Goal: Task Accomplishment & Management: Use online tool/utility

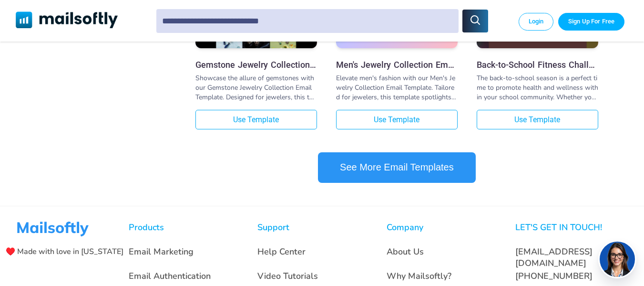
scroll to position [1035, 0]
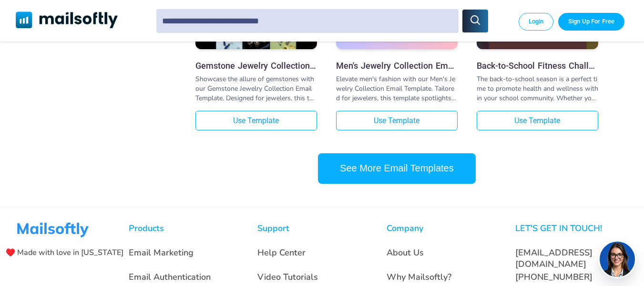
click at [409, 178] on button "See More Email Templates" at bounding box center [397, 168] width 158 height 31
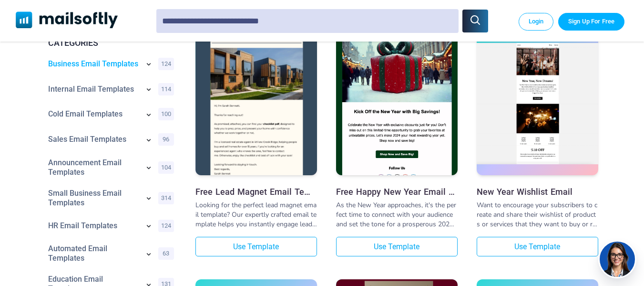
scroll to position [168, 0]
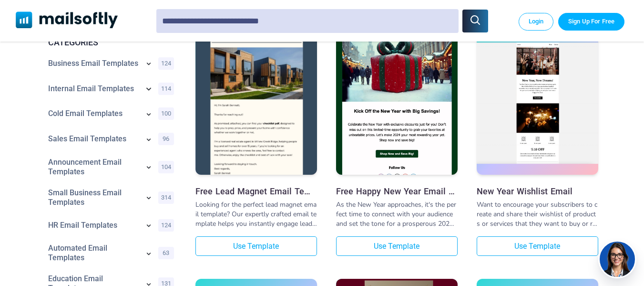
click at [149, 90] on icon at bounding box center [148, 89] width 5 height 3
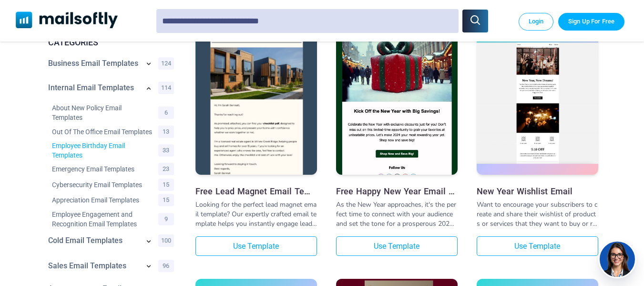
click at [102, 154] on link "Employee Birthday Email Templates" at bounding box center [103, 150] width 102 height 19
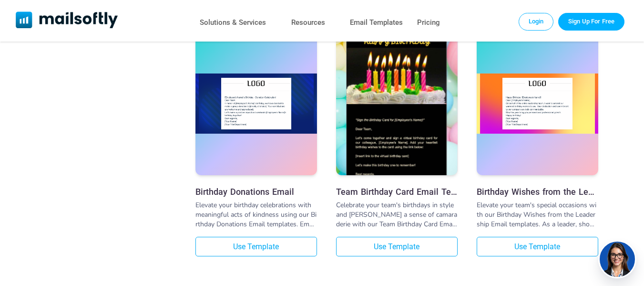
scroll to position [2555, 0]
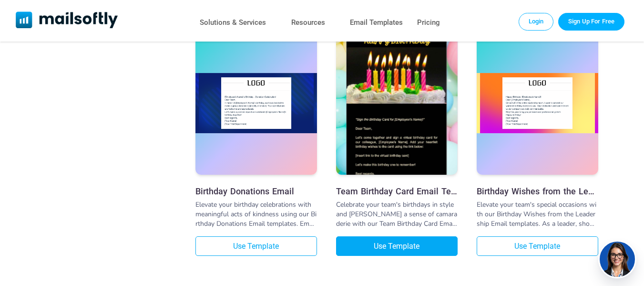
click at [411, 252] on link "Use Template" at bounding box center [397, 246] width 122 height 20
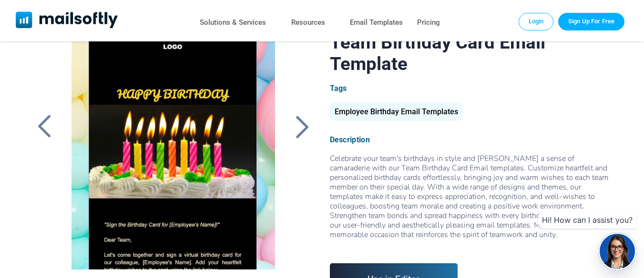
click at [408, 267] on link "Use in Editor" at bounding box center [394, 279] width 128 height 31
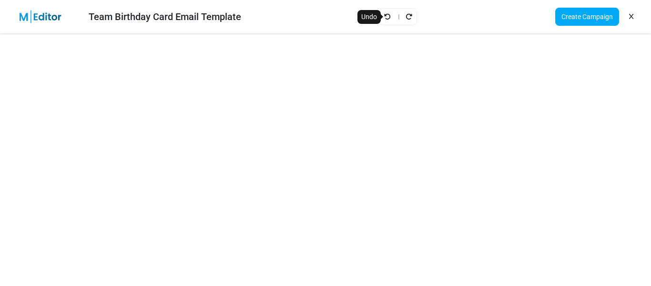
click at [384, 15] on icon "Undo" at bounding box center [387, 16] width 7 height 7
click at [595, 14] on link "Create Campaign" at bounding box center [587, 17] width 64 height 18
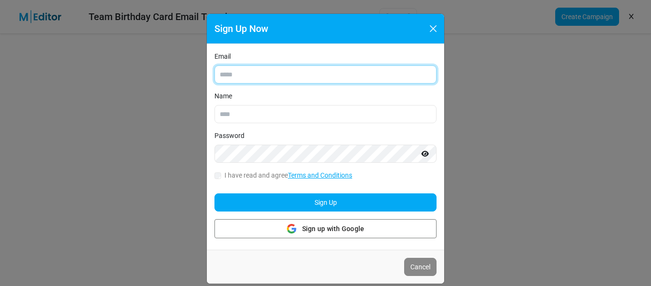
click at [234, 73] on input "Email" at bounding box center [326, 74] width 222 height 18
type input "**********"
type input "****"
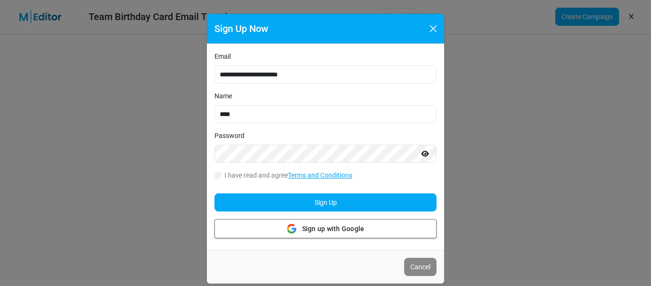
click at [328, 230] on span "Sign up with Google" at bounding box center [333, 229] width 62 height 10
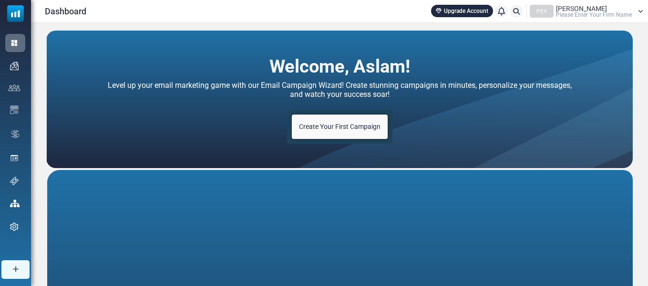
click at [352, 131] on link "Create Your First Campaign" at bounding box center [340, 126] width 96 height 24
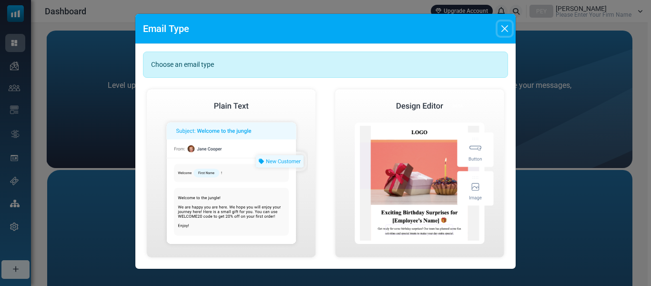
click at [509, 29] on button "Close" at bounding box center [505, 28] width 14 height 14
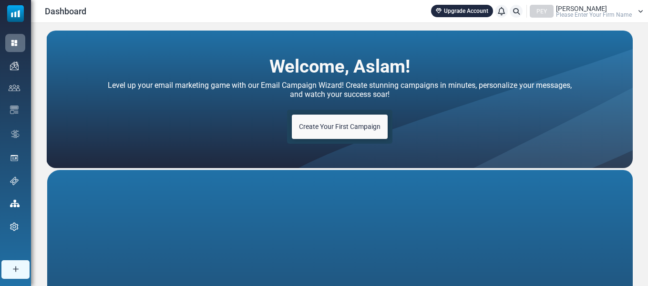
click at [335, 129] on span "Create Your First Campaign" at bounding box center [340, 127] width 82 height 8
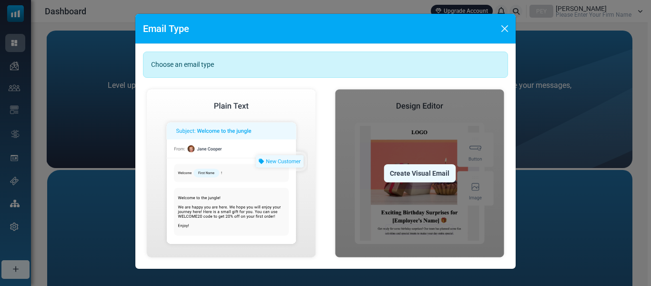
click at [418, 166] on div "Create Visual Email" at bounding box center [420, 173] width 72 height 18
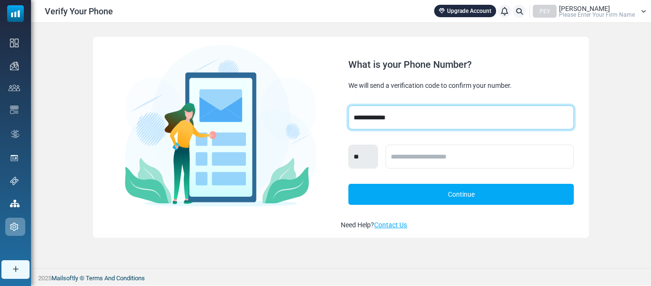
click at [400, 113] on select "**********" at bounding box center [461, 117] width 225 height 24
select select "***"
click at [349, 105] on select "**********" at bounding box center [461, 117] width 225 height 24
select select "***"
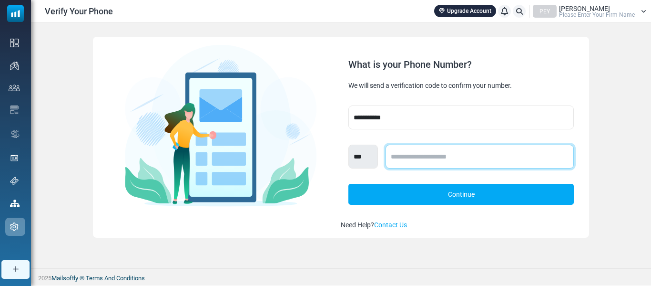
click at [405, 160] on input "text" at bounding box center [480, 156] width 188 height 24
type input "**********"
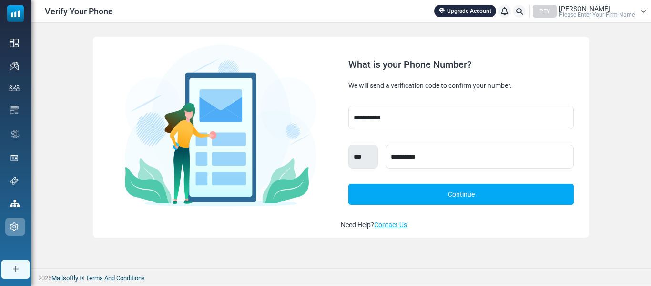
click at [459, 192] on link "Continue" at bounding box center [461, 194] width 225 height 21
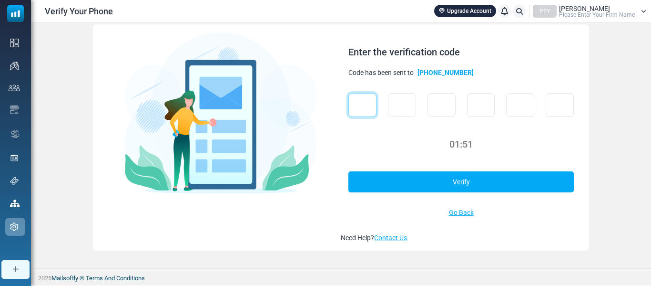
click at [364, 110] on input "text" at bounding box center [363, 105] width 28 height 24
type input "*"
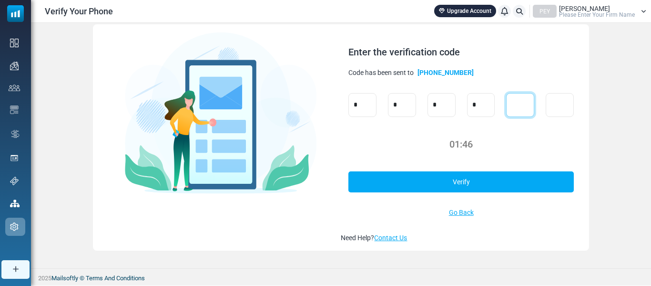
type input "*"
click at [448, 182] on link "Verify" at bounding box center [461, 181] width 225 height 21
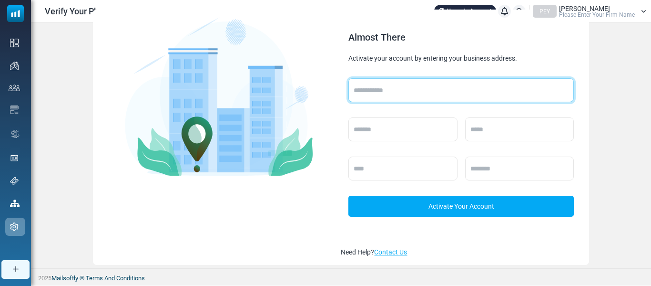
click at [382, 84] on input "text" at bounding box center [461, 90] width 225 height 24
type input "**********"
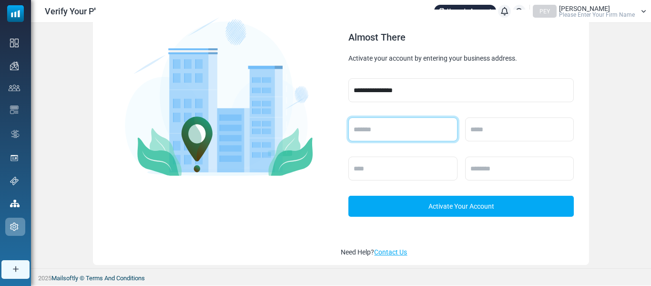
type input "*****"
type input "*********"
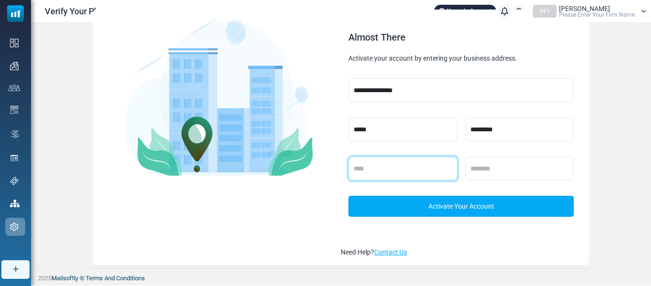
type input "*********"
type input "******"
click at [461, 211] on link "Activate Your Account" at bounding box center [461, 205] width 225 height 21
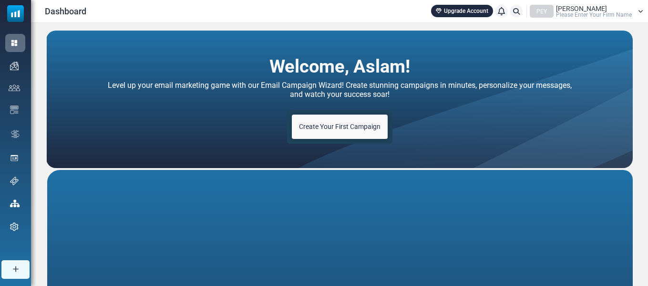
click at [356, 132] on link "Create Your First Campaign" at bounding box center [340, 126] width 96 height 24
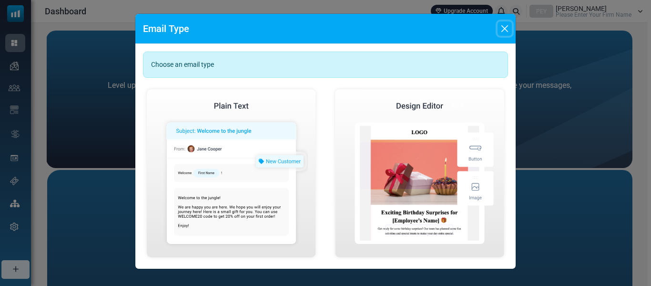
click at [502, 31] on button "Close" at bounding box center [505, 28] width 14 height 14
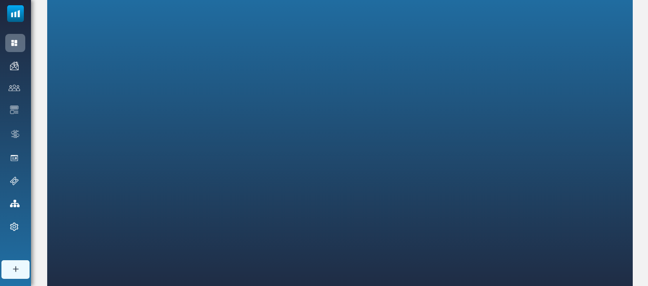
scroll to position [240, 0]
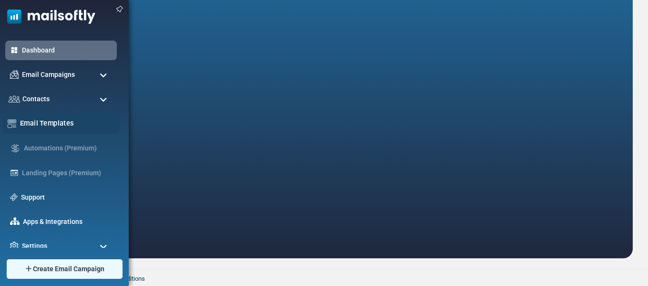
click at [67, 122] on link "Email Templates" at bounding box center [67, 123] width 94 height 10
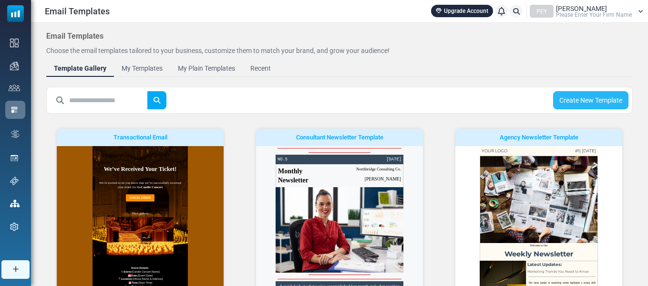
click at [587, 93] on link "Create New Template" at bounding box center [590, 100] width 75 height 18
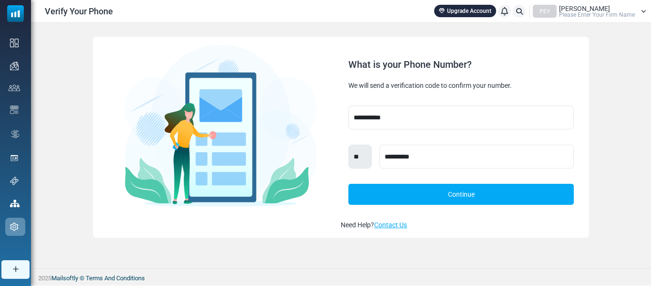
select select "***"
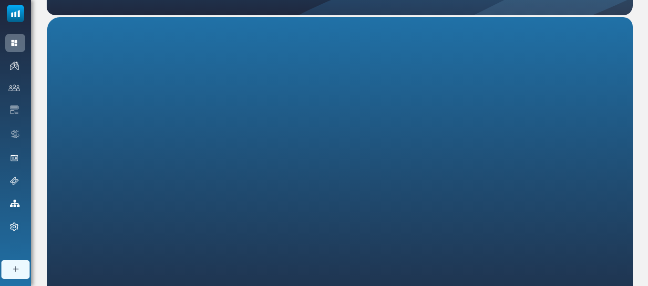
scroll to position [240, 0]
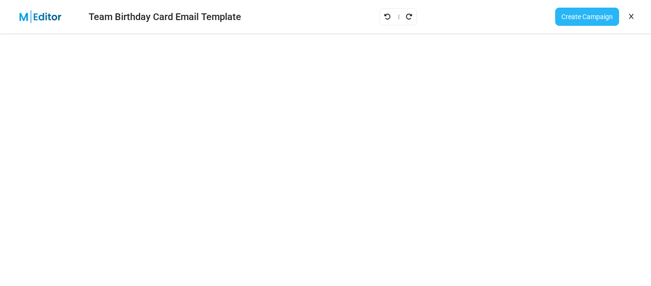
click at [586, 20] on link "Create Campaign" at bounding box center [587, 17] width 64 height 18
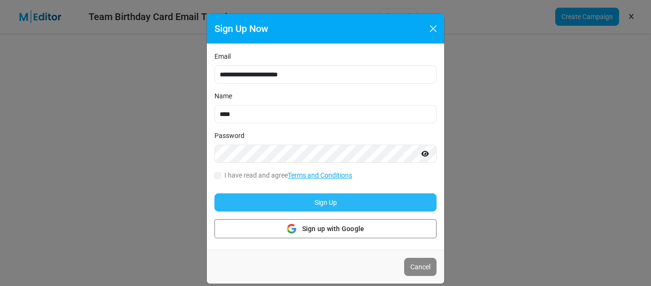
click at [307, 207] on button "Sign Up" at bounding box center [326, 202] width 222 height 18
click at [311, 201] on button "Sign Up" at bounding box center [326, 202] width 222 height 18
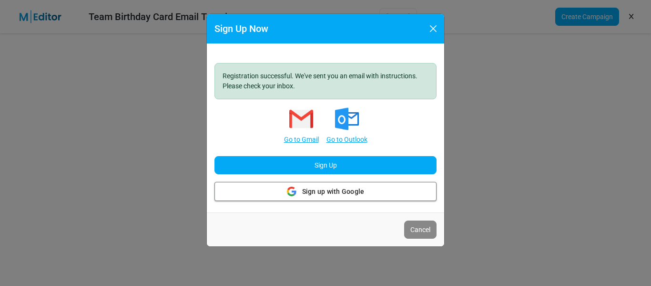
click at [310, 191] on span "Sign up with Google" at bounding box center [333, 191] width 62 height 10
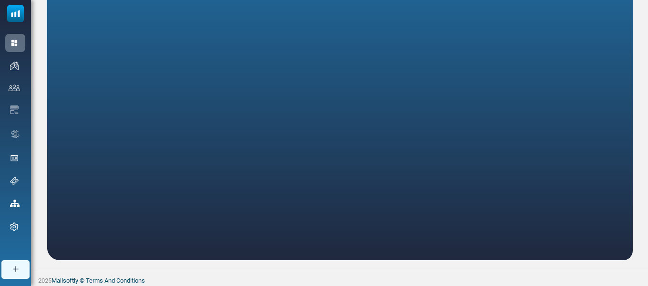
scroll to position [240, 0]
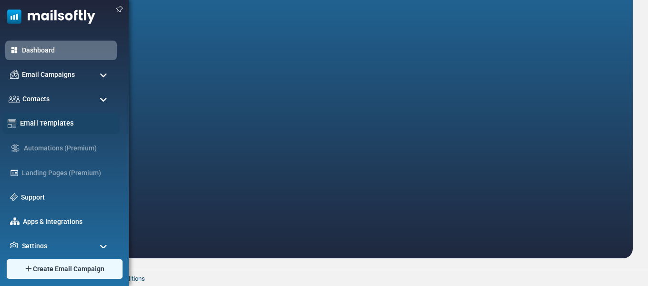
click at [47, 122] on link "Email Templates" at bounding box center [67, 123] width 94 height 10
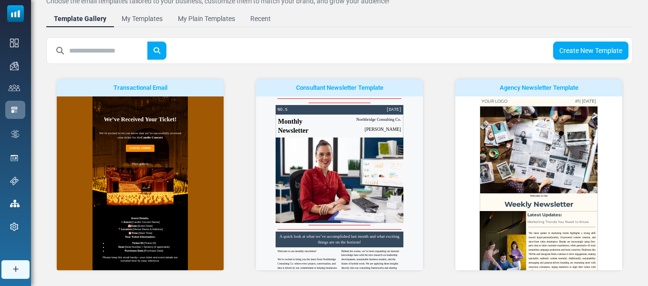
scroll to position [51, 0]
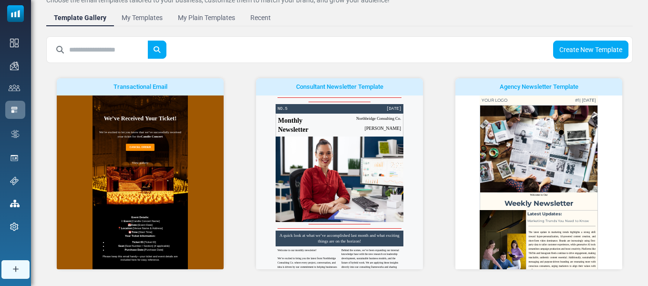
click at [88, 51] on input "text" at bounding box center [108, 50] width 79 height 18
type input "********"
click at [163, 52] on body "Email Templates Upgrade Account Notifications PEY [PERSON_NAME] Please Enter Yo…" at bounding box center [324, 258] width 648 height 618
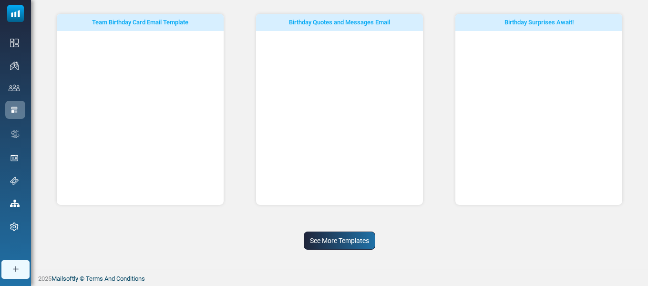
scroll to position [0, 0]
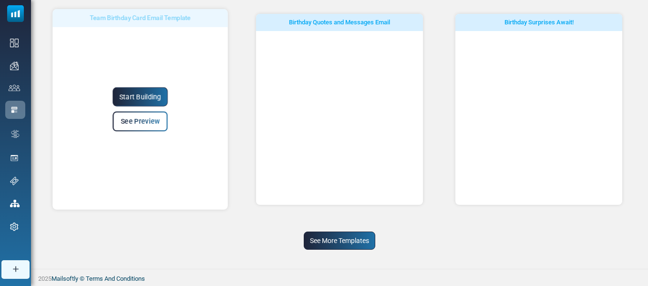
click at [135, 110] on div "Start Building See Preview" at bounding box center [139, 109] width 175 height 44
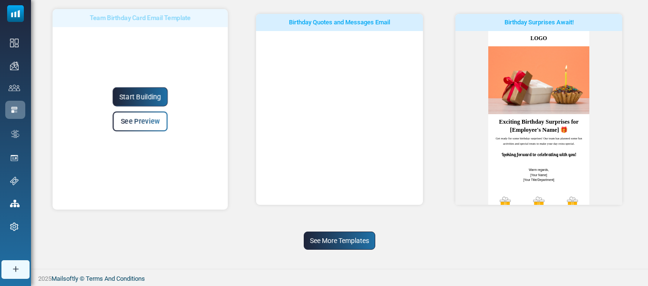
click at [130, 126] on link "See Preview" at bounding box center [140, 121] width 55 height 20
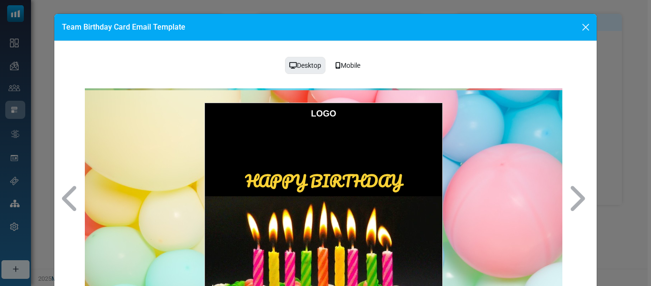
click at [357, 144] on p at bounding box center [324, 139] width 228 height 21
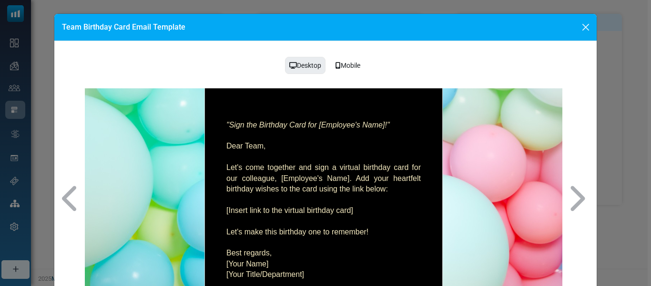
scroll to position [120, 0]
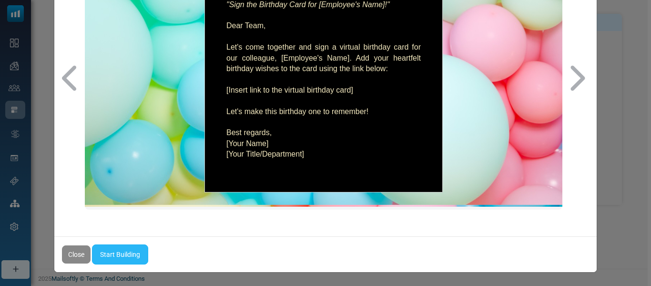
click at [122, 251] on link "Start Building" at bounding box center [120, 254] width 56 height 20
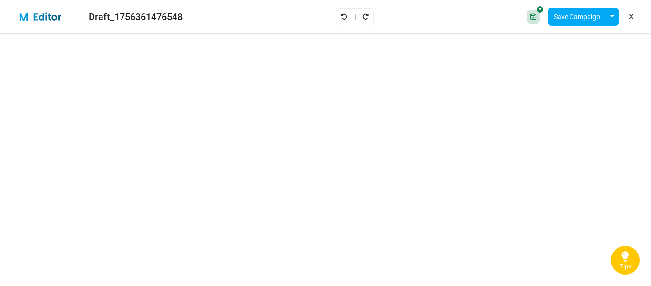
click at [536, 15] on div at bounding box center [533, 17] width 13 height 14
click at [537, 17] on div at bounding box center [533, 17] width 13 height 14
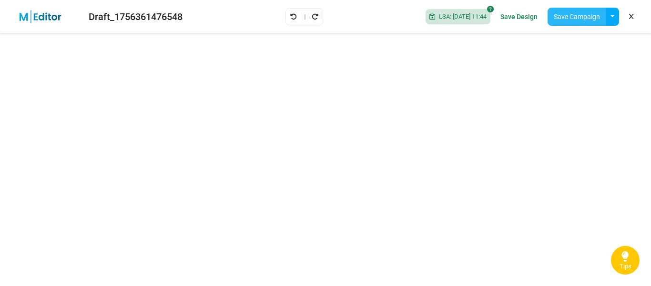
click at [585, 11] on button "Save Campaign" at bounding box center [577, 17] width 59 height 18
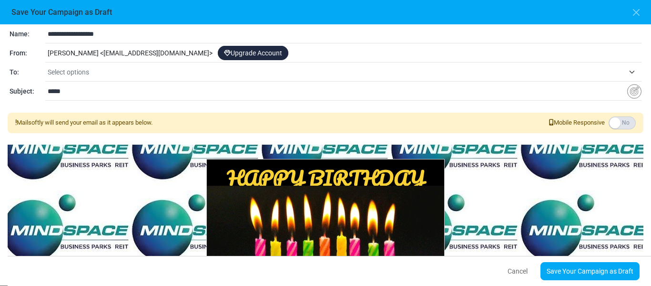
scroll to position [47, 0]
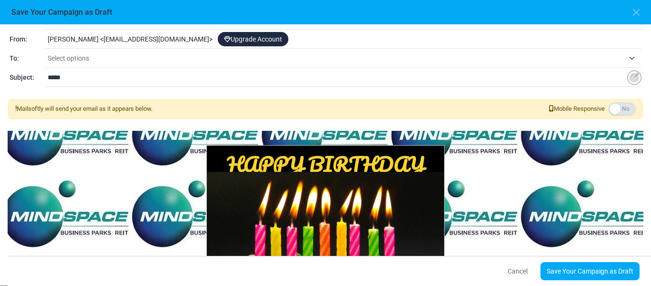
click at [216, 37] on div "Aslam Syed < aslamsyed.1888-gmail@cc.mailsends.net > Upgrade Account" at bounding box center [343, 40] width 597 height 18
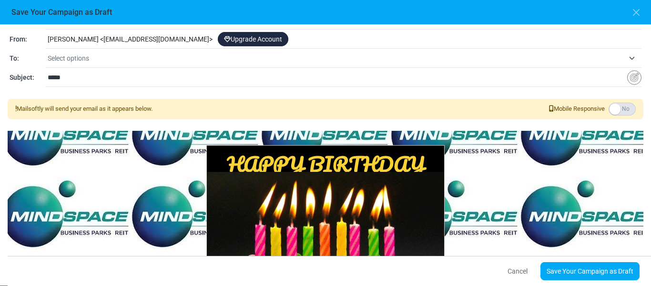
click at [216, 37] on div "Aslam Syed < aslamsyed.1888-gmail@cc.mailsends.net > Upgrade Account" at bounding box center [343, 40] width 597 height 18
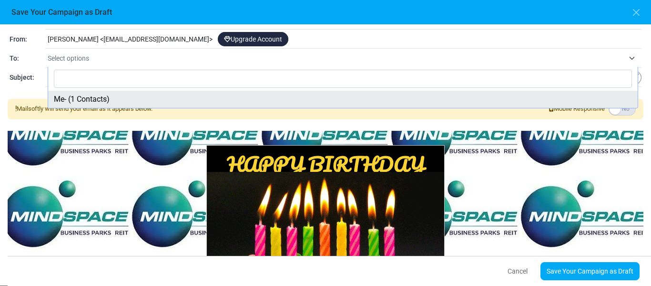
click at [62, 55] on span "Select options" at bounding box center [68, 58] width 41 height 8
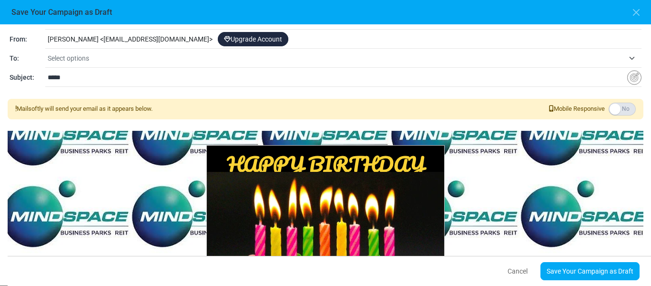
click at [62, 55] on span "Select options" at bounding box center [68, 58] width 41 height 8
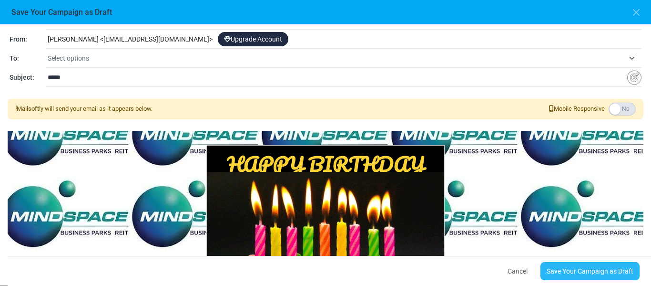
click at [599, 273] on link "Save Your Campaign as Draft" at bounding box center [590, 271] width 99 height 18
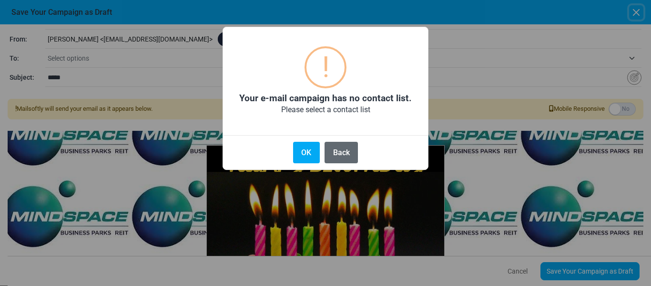
click at [343, 151] on button "Back" at bounding box center [341, 152] width 33 height 21
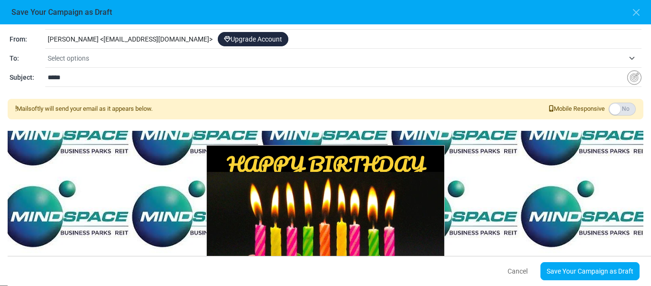
click at [194, 39] on div "Aslam Syed < aslamsyed.1888-gmail@cc.mailsends.net > Upgrade Account" at bounding box center [343, 40] width 597 height 18
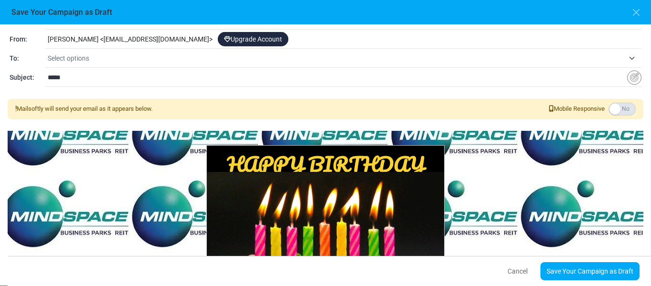
click at [138, 41] on div "Aslam Syed < aslamsyed.1888-gmail@cc.mailsends.net > Upgrade Account" at bounding box center [343, 40] width 597 height 18
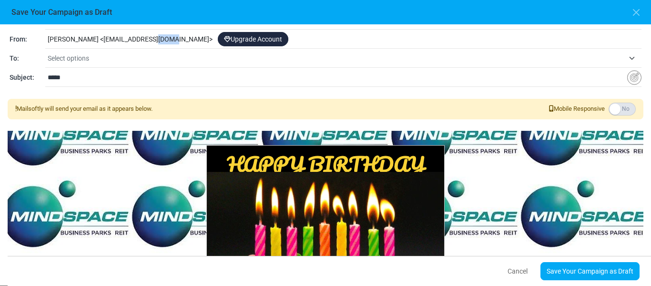
click at [138, 41] on div "Aslam Syed < aslamsyed.1888-gmail@cc.mailsends.net > Upgrade Account" at bounding box center [343, 40] width 597 height 18
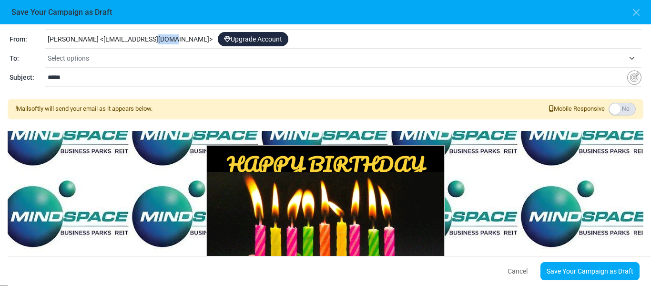
click at [138, 41] on div "Aslam Syed < aslamsyed.1888-gmail@cc.mailsends.net > Upgrade Account" at bounding box center [343, 40] width 597 height 18
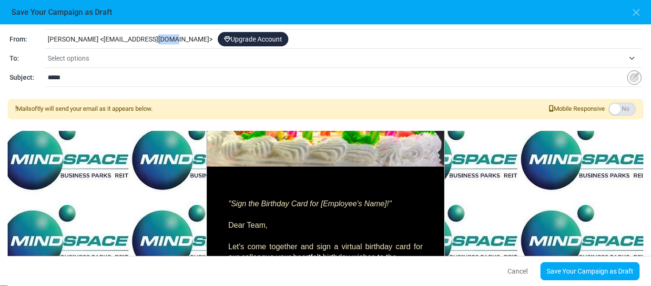
scroll to position [0, 0]
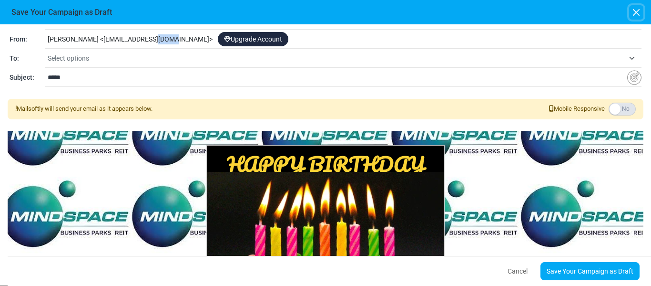
click at [639, 13] on button "button" at bounding box center [636, 12] width 14 height 14
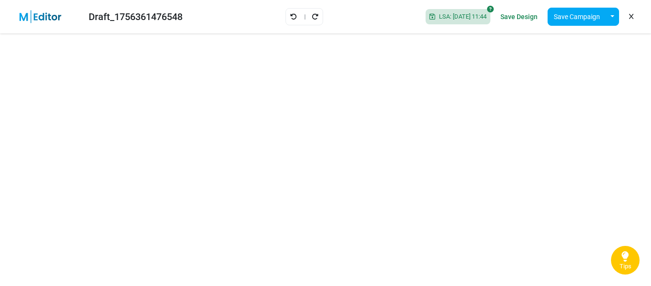
click at [513, 16] on link "Save Design" at bounding box center [519, 17] width 42 height 16
click at [477, 18] on span "LSA: 2025-08-28 11:45" at bounding box center [460, 17] width 51 height 8
click at [435, 14] on span "LSA: 2025-08-28 11:45" at bounding box center [460, 17] width 51 height 8
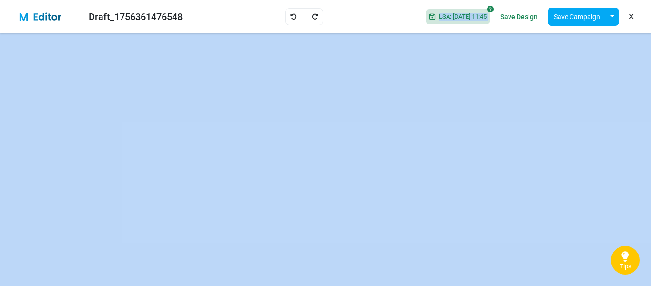
click at [435, 14] on span "LSA: 2025-08-28 11:45" at bounding box center [460, 17] width 51 height 8
click at [633, 17] on icon at bounding box center [631, 17] width 4 height 0
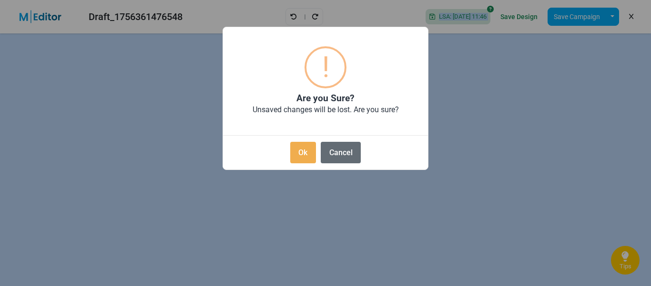
click at [338, 152] on button "Cancel" at bounding box center [341, 152] width 40 height 21
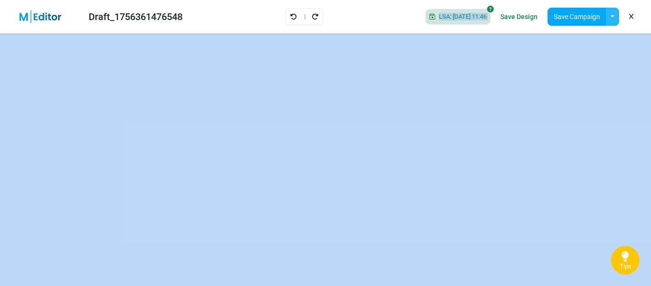
click at [612, 15] on button "button" at bounding box center [612, 17] width 13 height 18
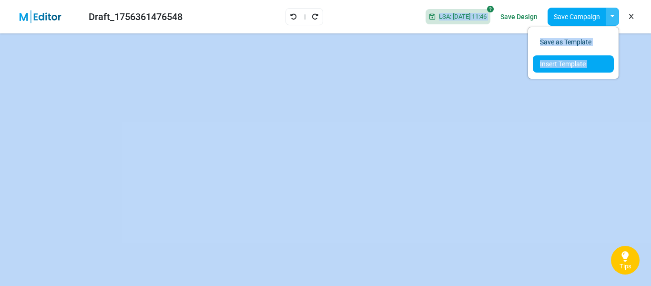
click at [556, 61] on link "Insert Template" at bounding box center [573, 63] width 81 height 17
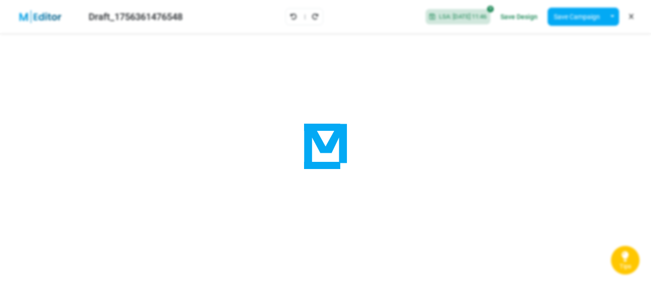
click at [556, 61] on div at bounding box center [325, 143] width 651 height 286
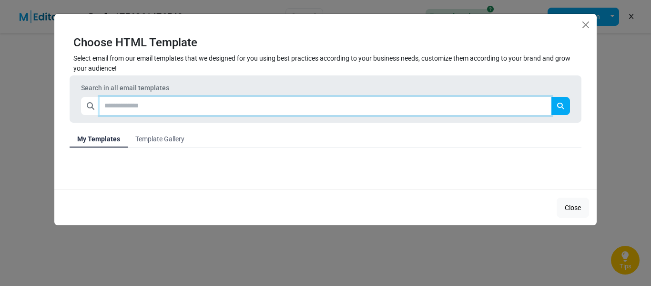
click at [114, 105] on input "text" at bounding box center [326, 106] width 452 height 18
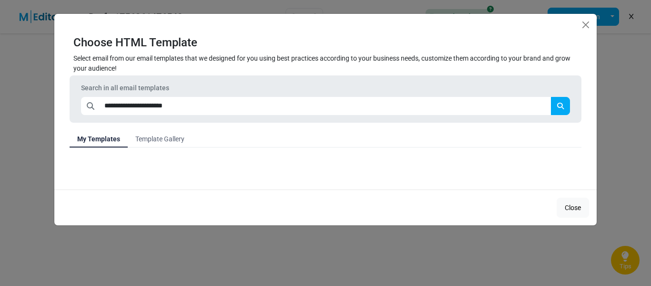
click at [560, 103] on icon "submit" at bounding box center [560, 106] width 7 height 7
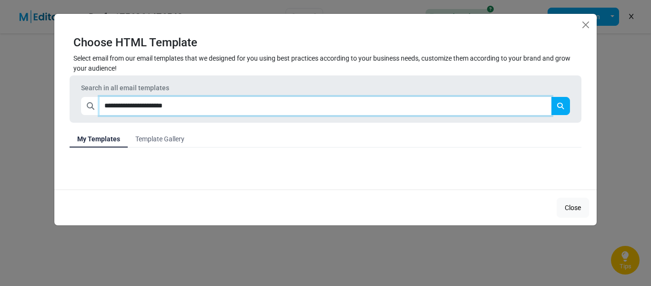
drag, startPoint x: 209, startPoint y: 108, endPoint x: 97, endPoint y: 113, distance: 111.7
click at [97, 113] on div "**********" at bounding box center [325, 106] width 489 height 18
type input "**********"
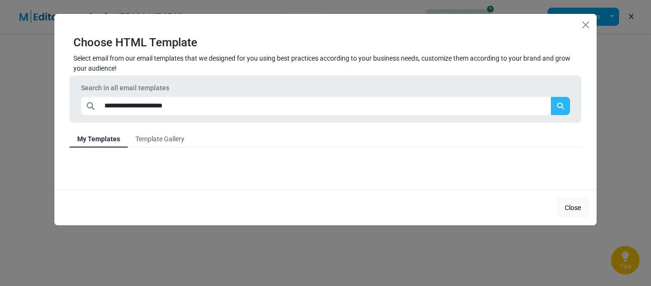
click at [561, 107] on icon "submit" at bounding box center [560, 106] width 7 height 7
click at [159, 140] on link "Template Gallery" at bounding box center [160, 138] width 64 height 17
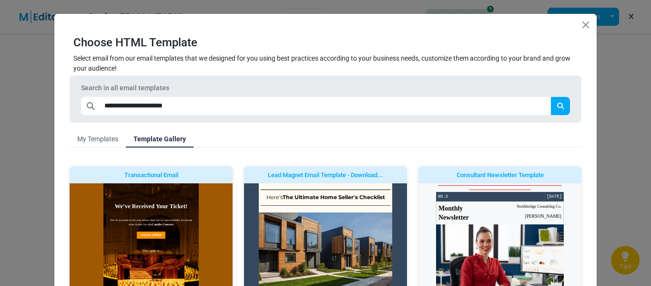
click at [106, 136] on link "My Templates" at bounding box center [98, 138] width 56 height 17
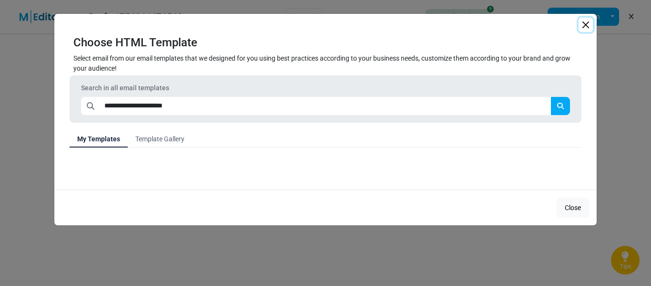
click at [586, 25] on button "Close" at bounding box center [586, 25] width 14 height 14
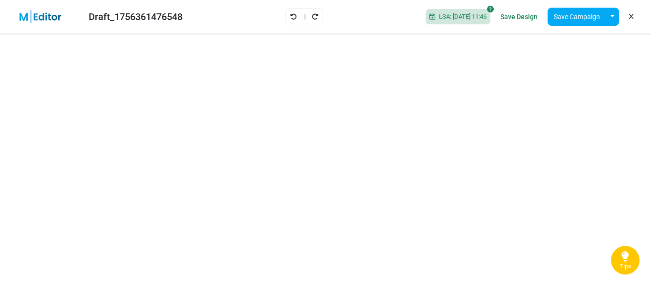
click at [430, 19] on icon at bounding box center [433, 16] width 6 height 7
click at [430, 18] on icon at bounding box center [433, 16] width 6 height 7
click at [491, 9] on icon at bounding box center [490, 9] width 7 height 7
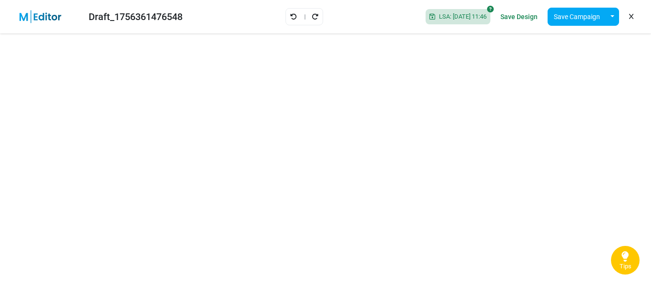
click at [491, 9] on icon at bounding box center [490, 9] width 7 height 7
click at [531, 11] on link "Save Design" at bounding box center [519, 17] width 42 height 16
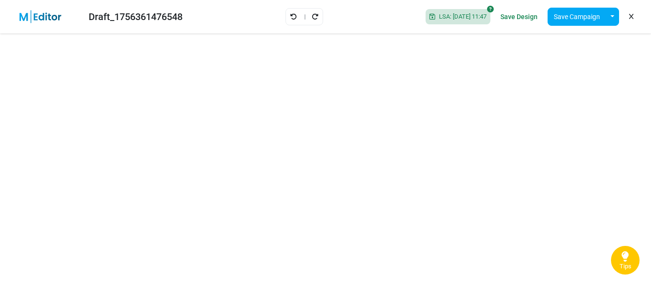
click at [435, 13] on span "LSA: 2025-08-28 11:47" at bounding box center [460, 17] width 51 height 8
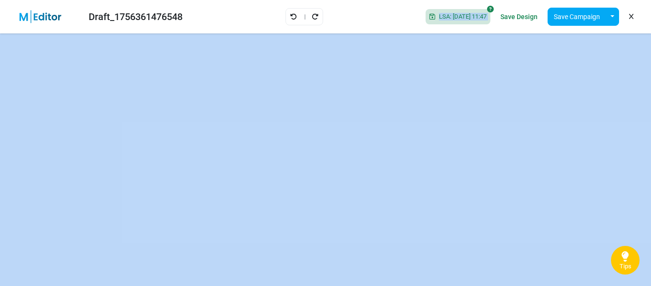
click at [435, 13] on span "LSA: 2025-08-28 11:47" at bounding box center [460, 17] width 51 height 8
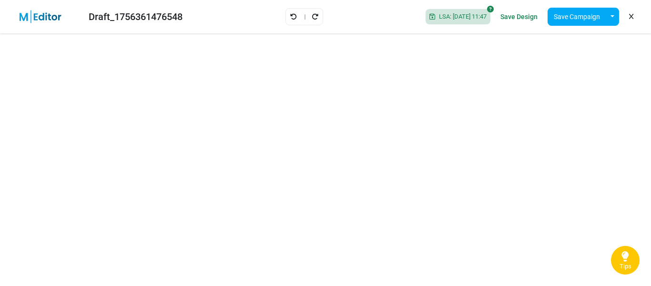
drag, startPoint x: 423, startPoint y: 13, endPoint x: 362, endPoint y: 15, distance: 61.5
click at [362, 15] on div "Draft_1756361476548 LSA: 2025-08-28 11:47 Save Design Save Campaign Save as Tem…" at bounding box center [325, 16] width 651 height 33
click at [610, 20] on button "button" at bounding box center [612, 17] width 13 height 18
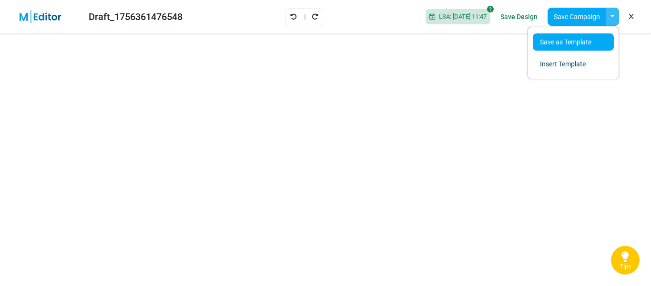
click at [573, 37] on link "Save as Template" at bounding box center [573, 41] width 81 height 17
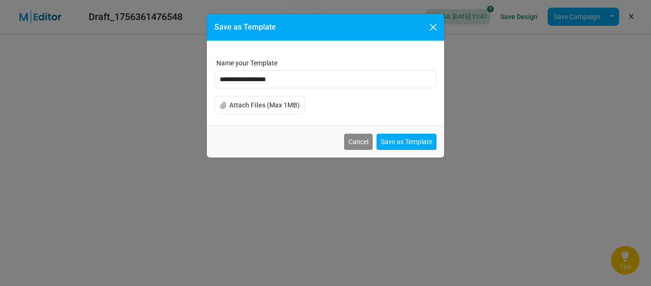
click at [264, 106] on button "Attach Files (Max 1MB)" at bounding box center [260, 105] width 91 height 18
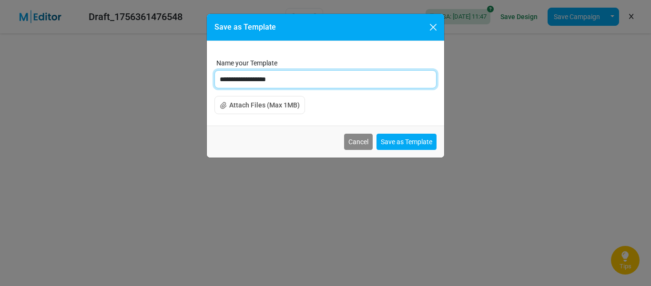
click at [290, 77] on input "**********" at bounding box center [326, 79] width 222 height 18
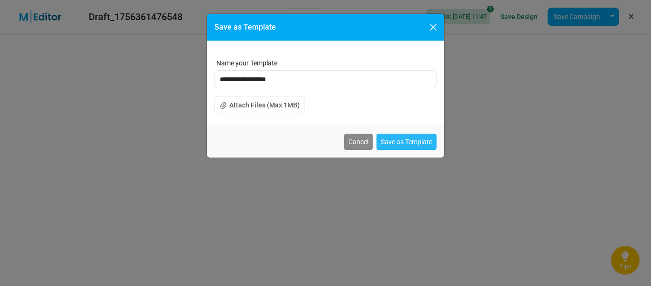
click at [411, 145] on button "Save as Template" at bounding box center [407, 142] width 60 height 16
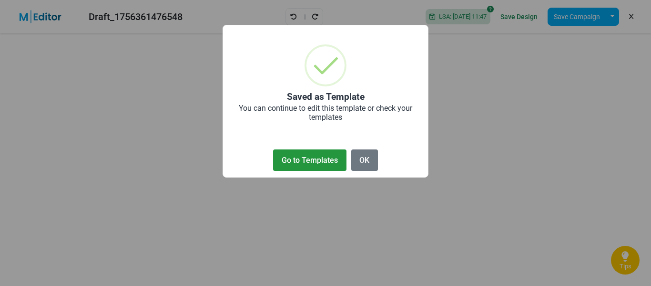
click at [305, 161] on button "Go to Templates" at bounding box center [309, 159] width 73 height 21
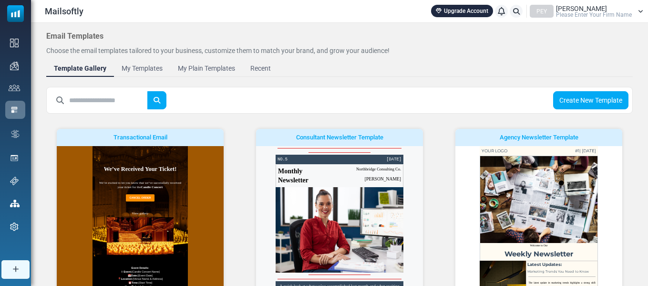
click at [641, 11] on icon at bounding box center [640, 12] width 5 height 6
